Goal: Transaction & Acquisition: Purchase product/service

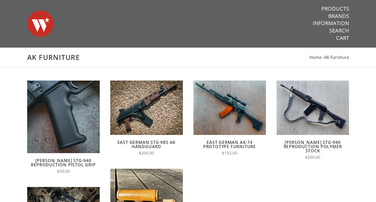
click at [55, 61] on h1 "AK Furniture" at bounding box center [188, 57] width 322 height 9
click at [35, 23] on img at bounding box center [40, 23] width 26 height 37
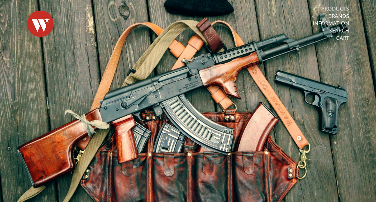
click at [337, 8] on link "Products" at bounding box center [336, 8] width 28 height 7
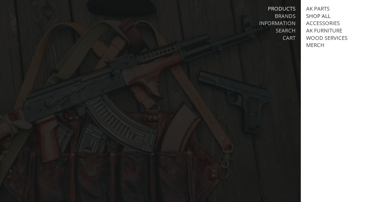
click at [322, 16] on link "Shop All" at bounding box center [318, 16] width 24 height 7
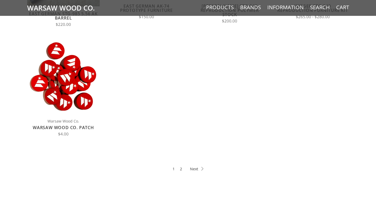
scroll to position [317, 0]
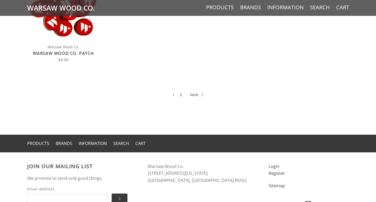
click at [181, 95] on link "2" at bounding box center [181, 95] width 2 height 6
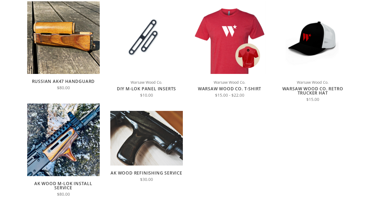
scroll to position [132, 0]
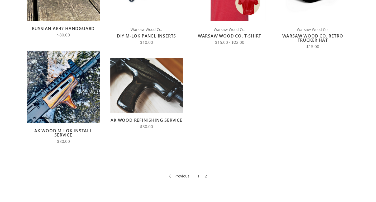
click at [134, 121] on link "AK Wood Refinishing Service" at bounding box center [147, 120] width 72 height 6
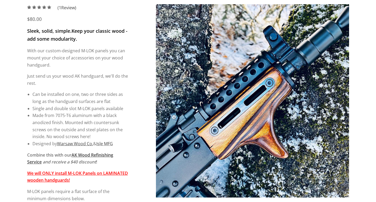
scroll to position [79, 0]
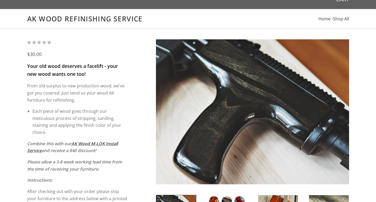
scroll to position [106, 0]
